Goal: Check status: Check status

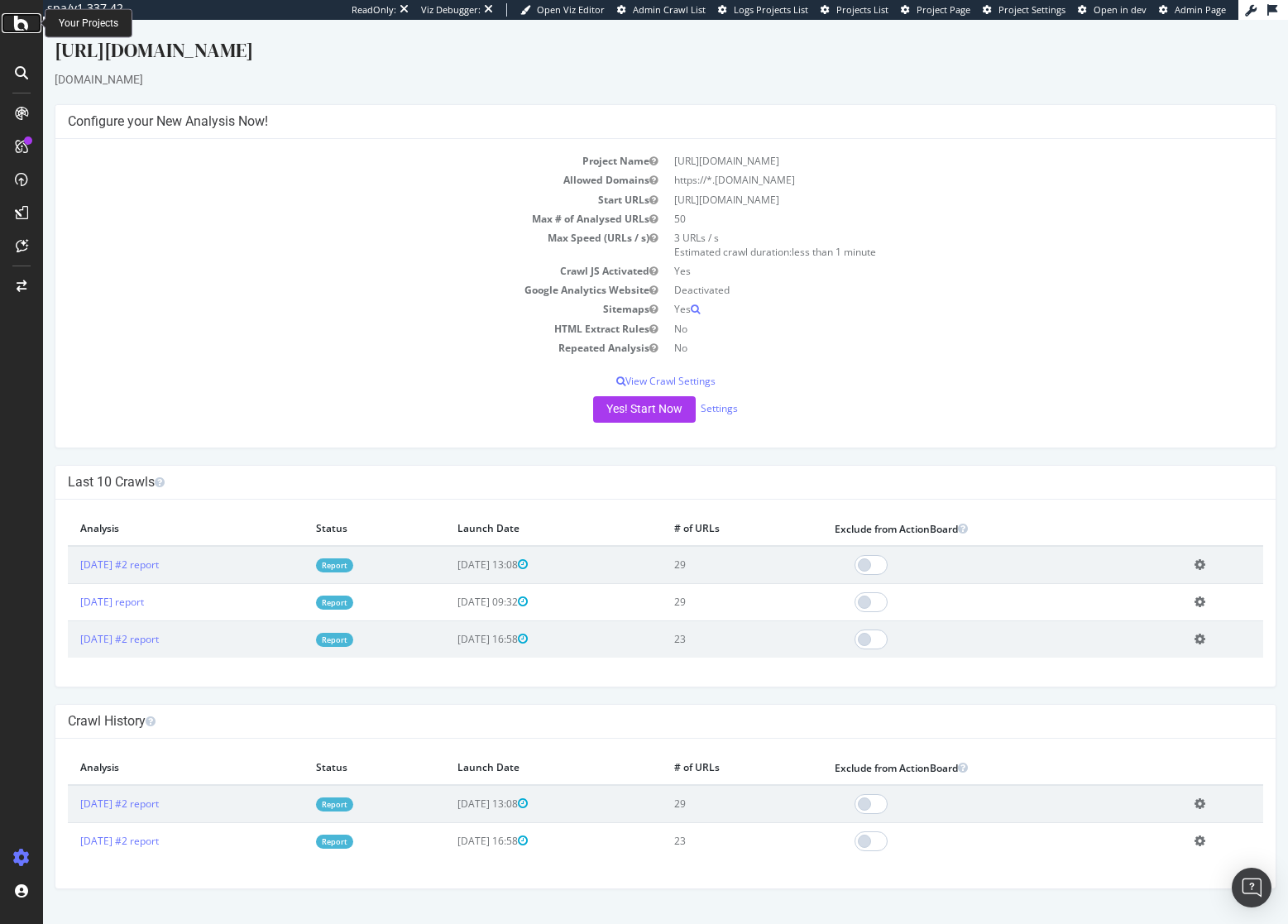
click at [21, 24] on icon at bounding box center [22, 23] width 15 height 20
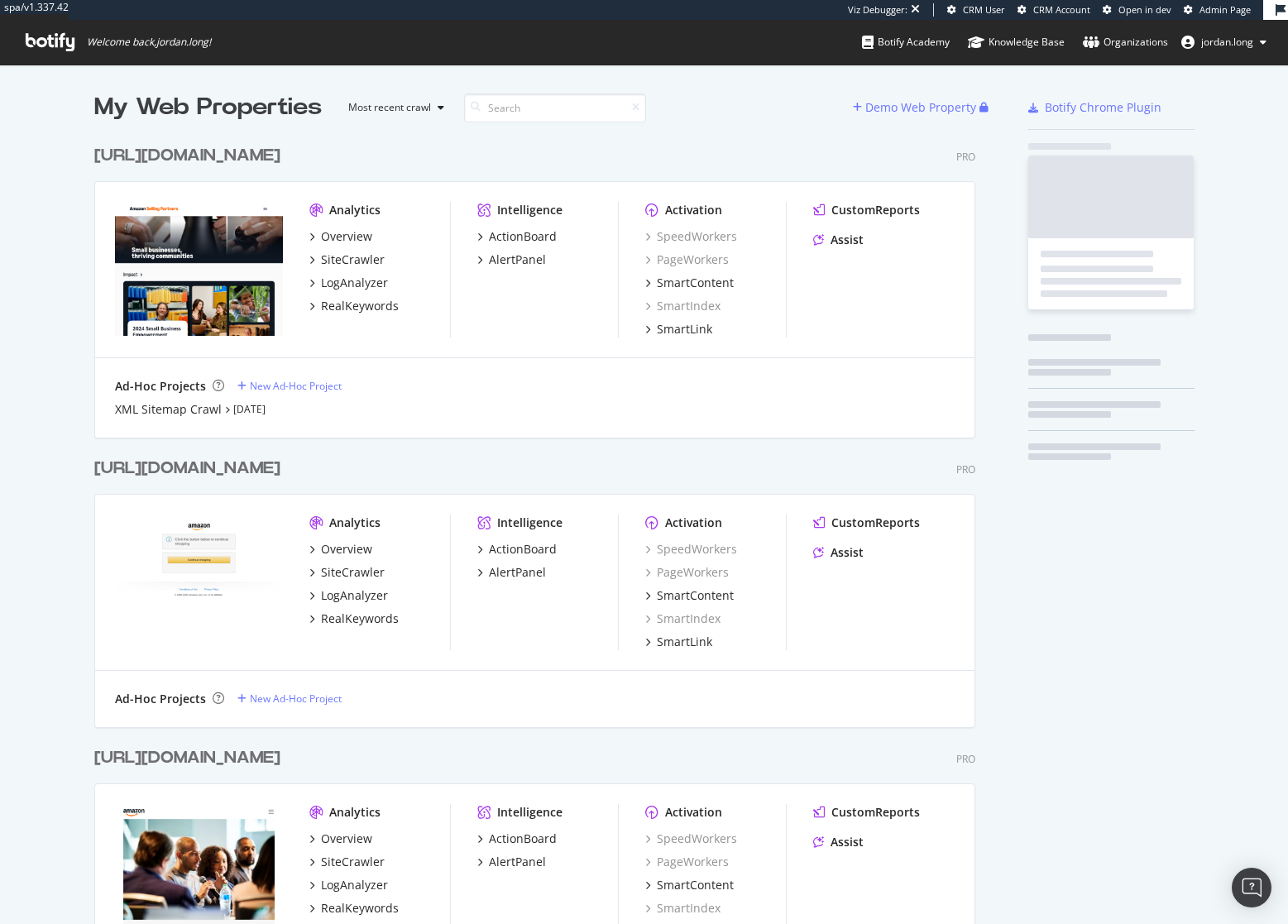
scroll to position [879, 882]
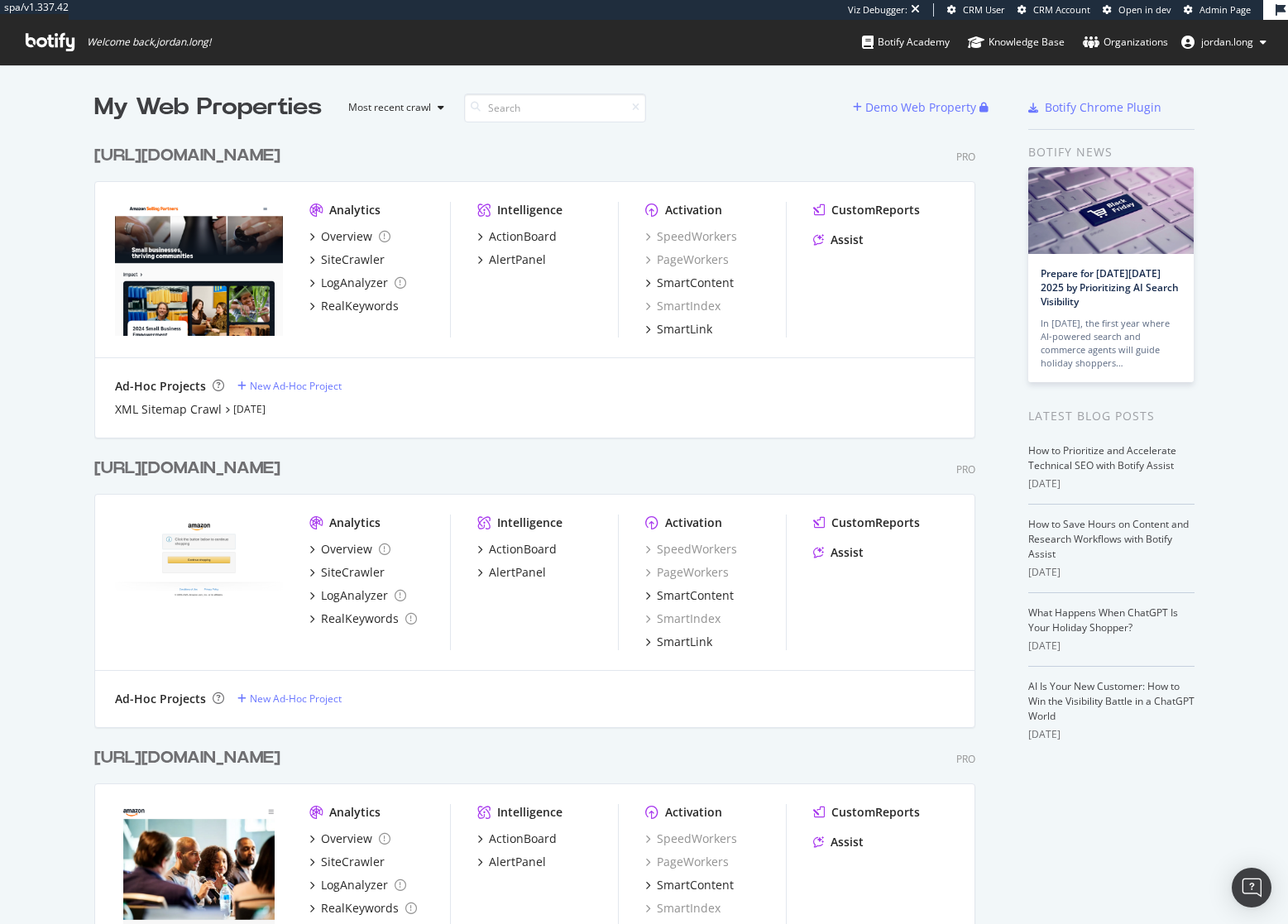
click at [63, 524] on div "My Web Properties Most recent crawl Demo Web Property [URL][DOMAIN_NAME] Pro An…" at bounding box center [644, 553] width 1288 height 978
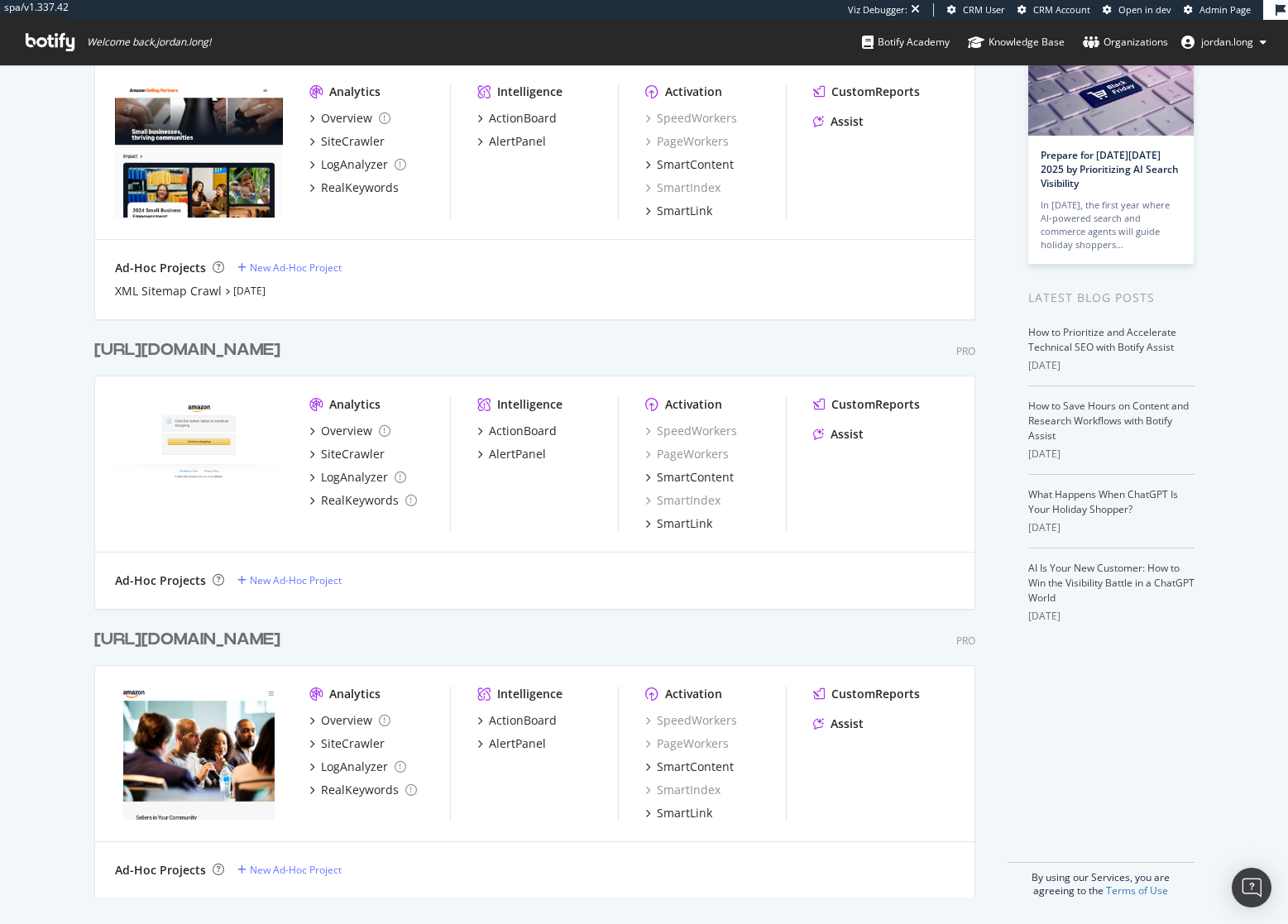
click at [250, 640] on div "[URL][DOMAIN_NAME]" at bounding box center [187, 639] width 186 height 24
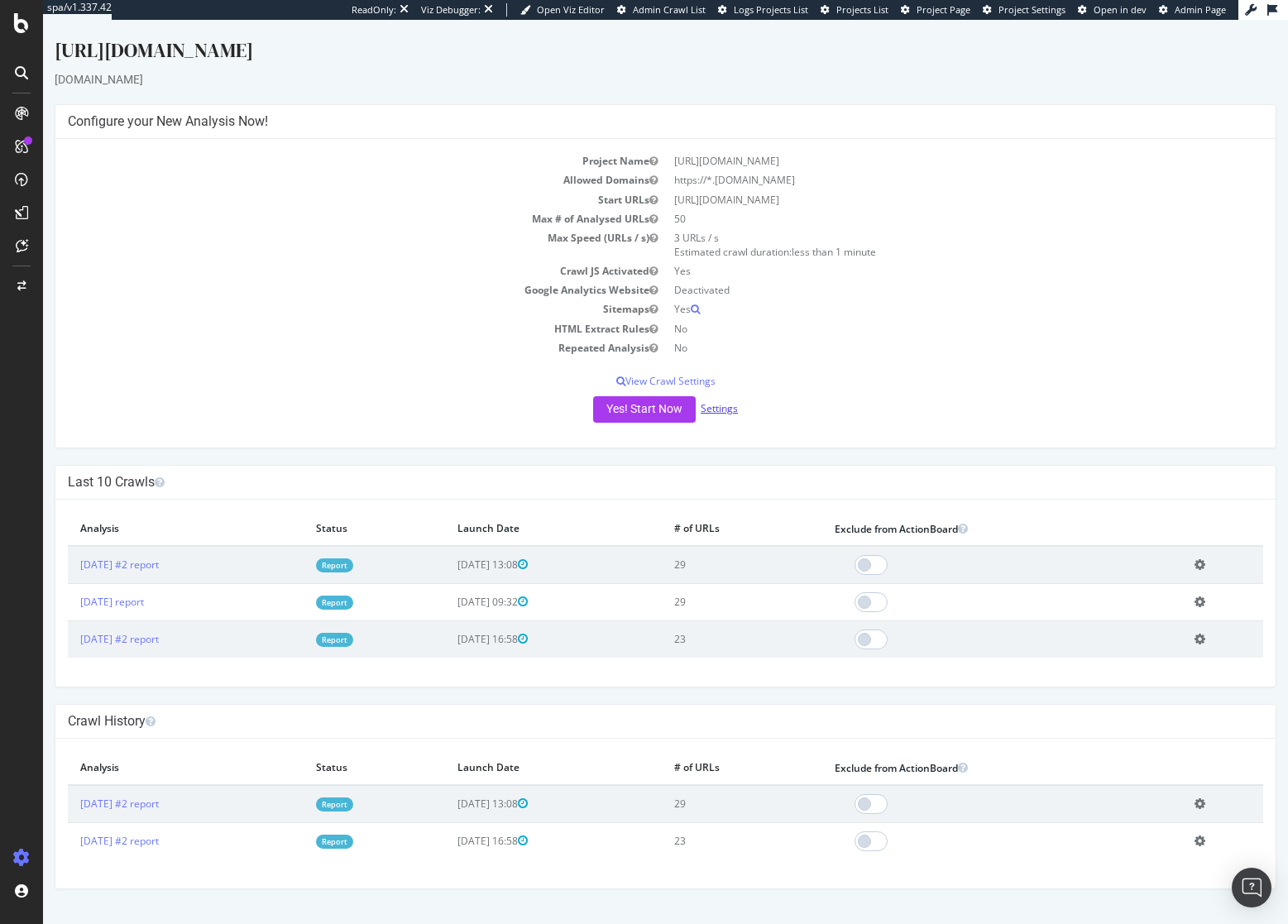
click at [726, 411] on link "Settings" at bounding box center [719, 408] width 37 height 14
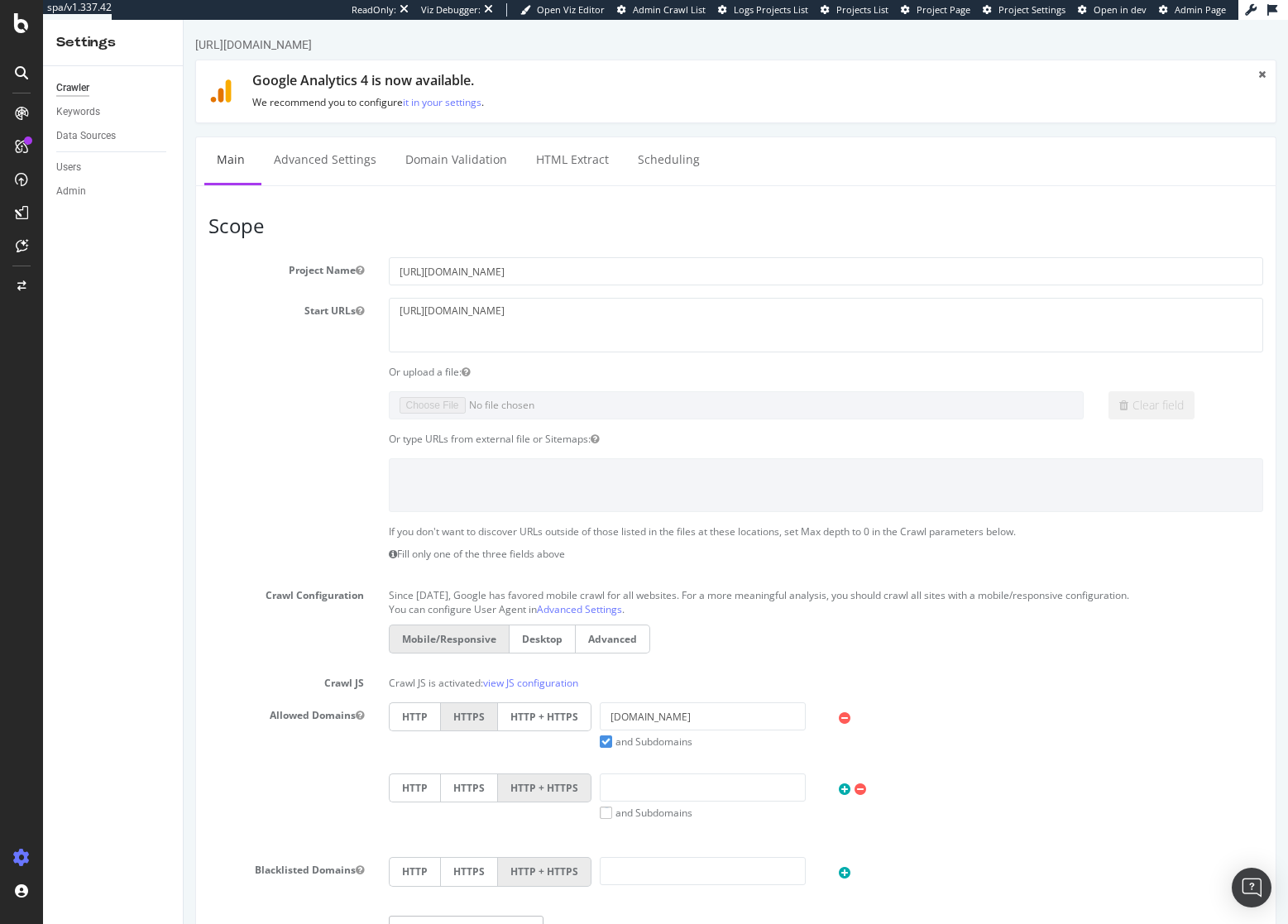
click at [282, 462] on label at bounding box center [286, 461] width 180 height 6
click at [370, 86] on h1 "Google Analytics 4 is now available." at bounding box center [745, 81] width 986 height 15
click at [692, 93] on div "Google Analytics 4 is now available. We recommend you to configure it in your s…" at bounding box center [745, 91] width 986 height 36
click at [87, 237] on div "RealKeywords" at bounding box center [98, 242] width 74 height 17
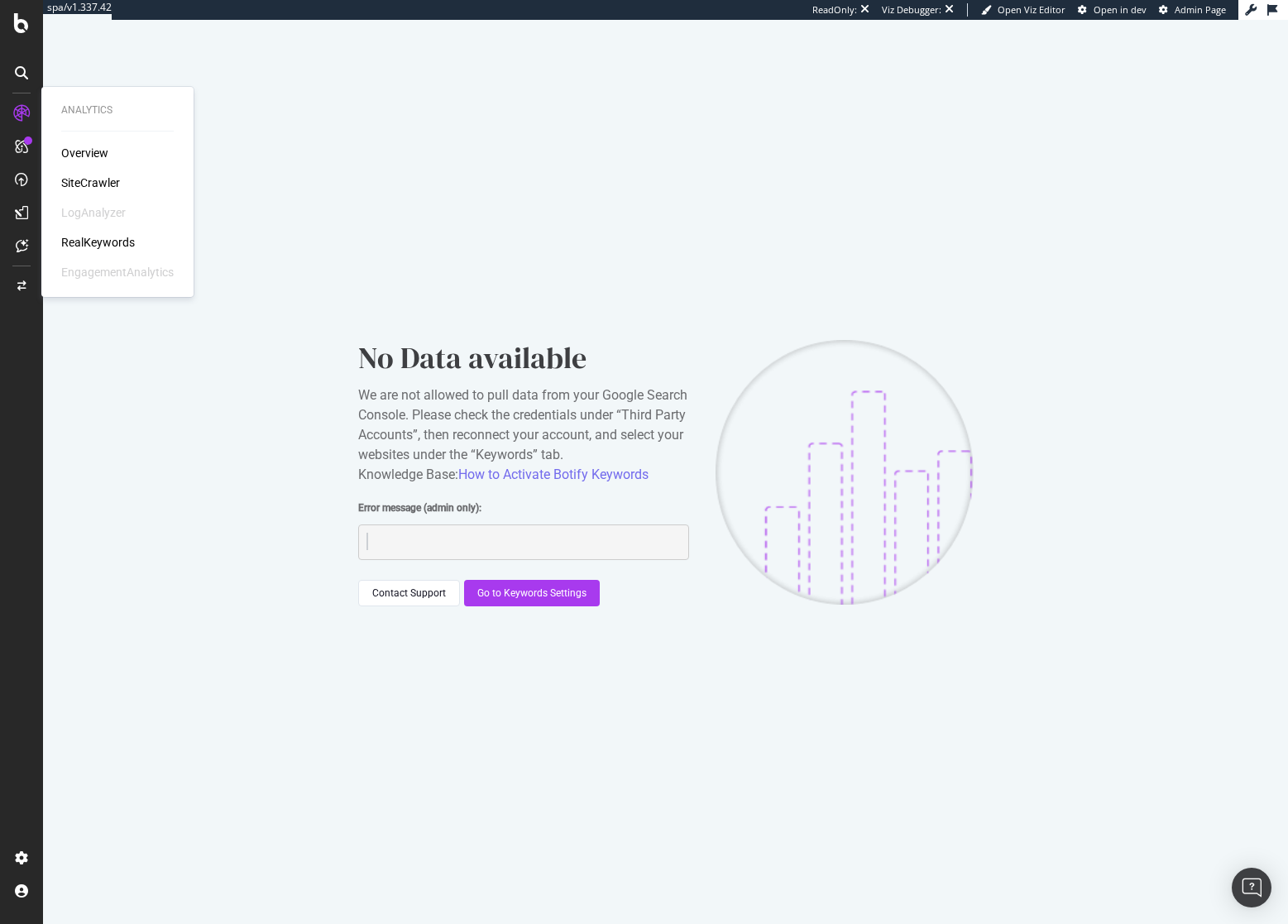
click at [93, 180] on div "SiteCrawler" at bounding box center [90, 183] width 59 height 17
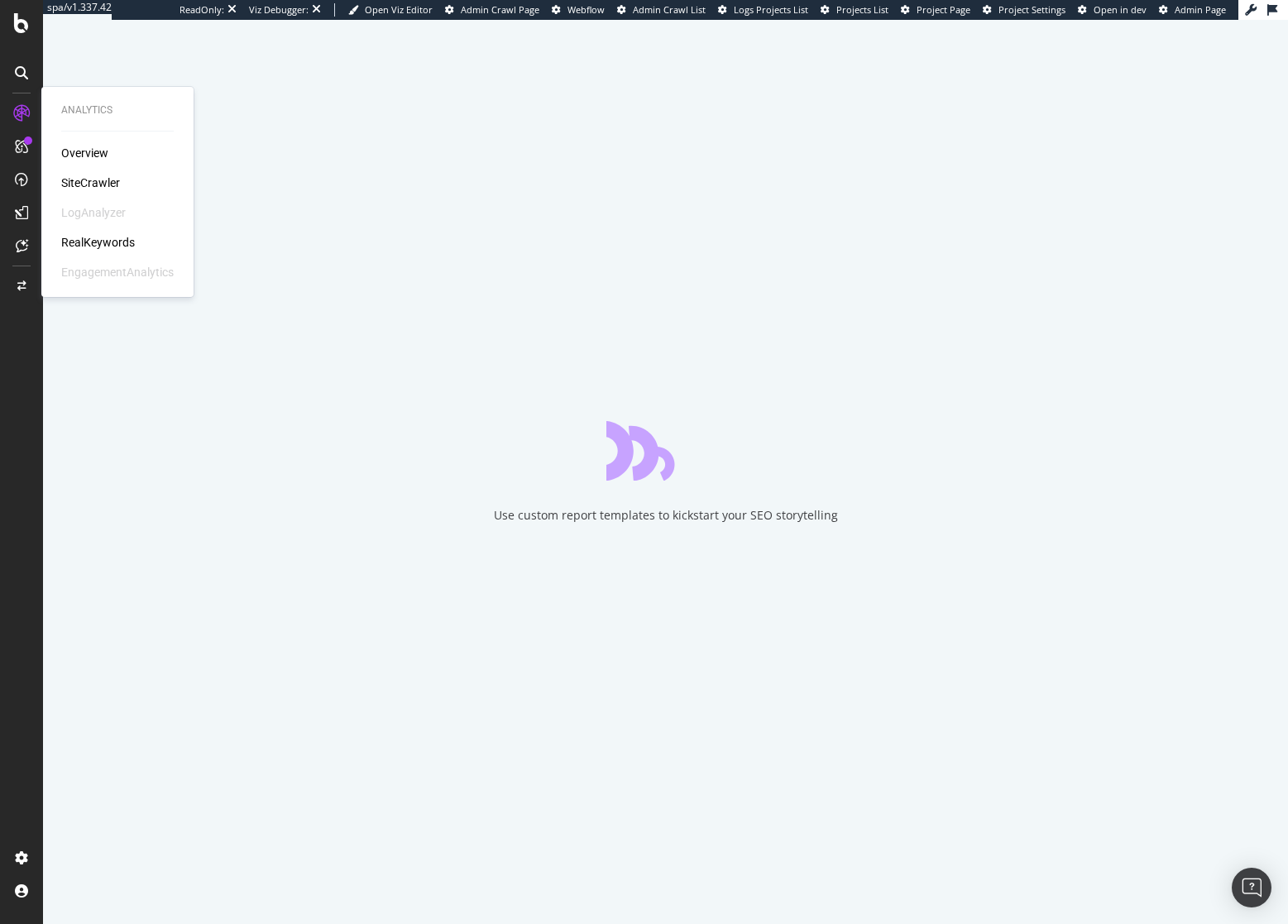
click at [96, 178] on div "SiteCrawler" at bounding box center [90, 183] width 59 height 17
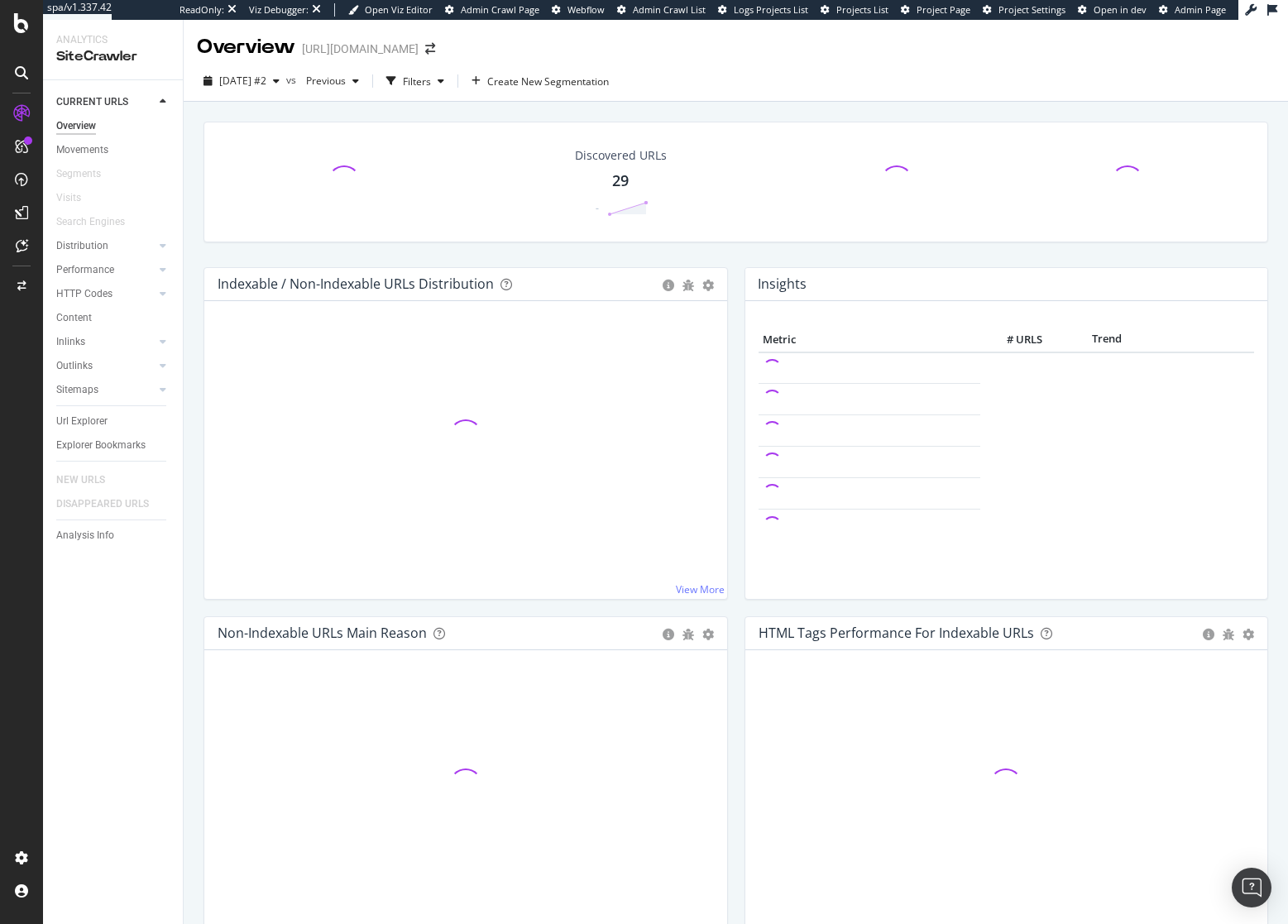
click at [391, 47] on div "[URL][DOMAIN_NAME]" at bounding box center [360, 49] width 117 height 17
copy div "[URL][DOMAIN_NAME]"
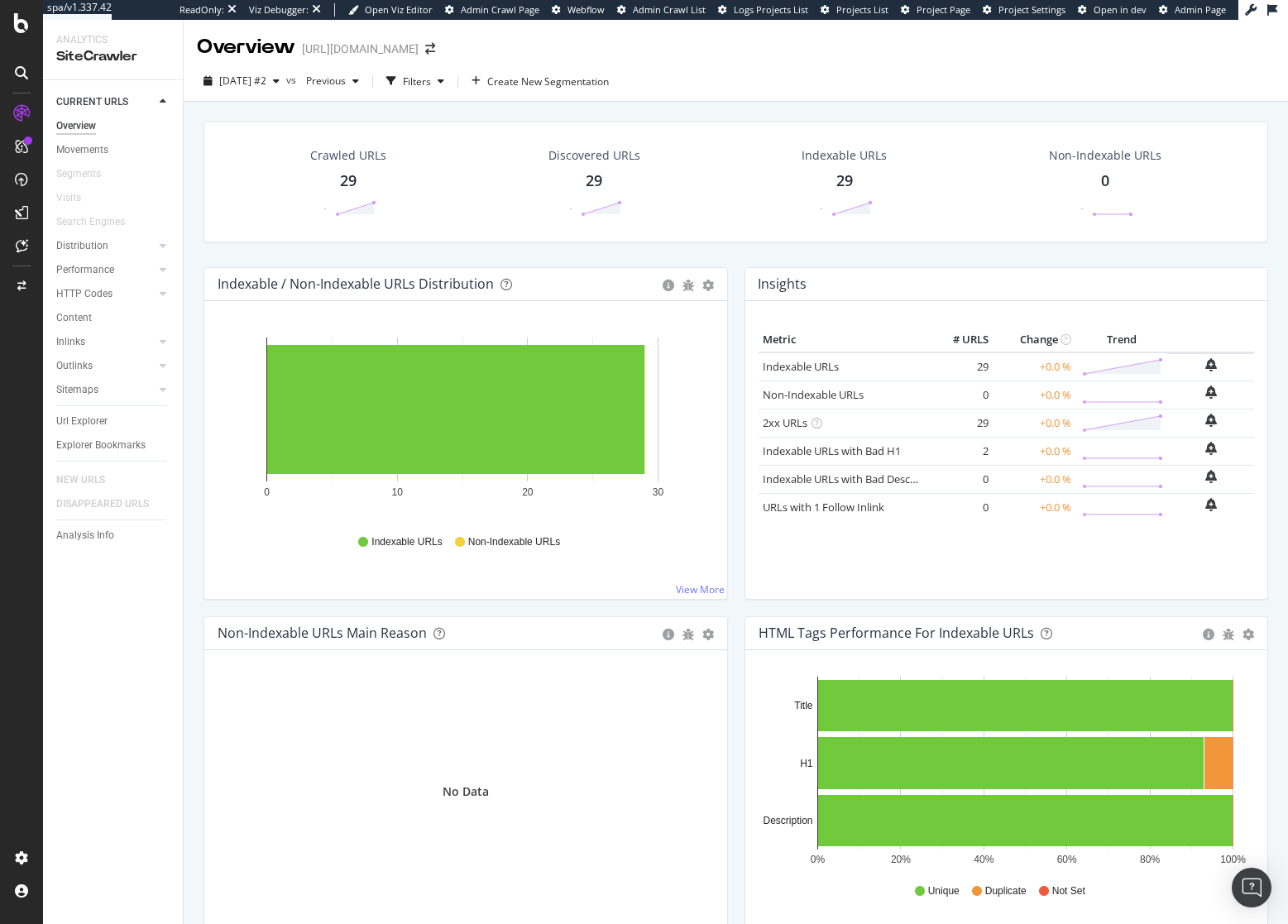
click at [707, 246] on div "Crawled URLs 29 - Discovered URLs 29 - Indexable URLs 29 - Non-Indexable URLs 0…" at bounding box center [735, 194] width 1081 height 146
